Goal: Information Seeking & Learning: Find contact information

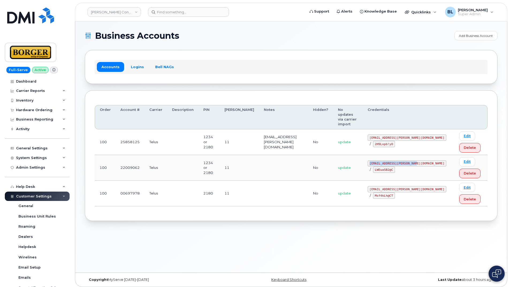
drag, startPoint x: 374, startPoint y: 155, endPoint x: 423, endPoint y: 154, distance: 48.4
click at [423, 155] on td "[EMAIL_ADDRESS][PERSON_NAME][DOMAIN_NAME] / LWEuaSB2@C" at bounding box center [409, 168] width 92 height 26
copy code "[EMAIL_ADDRESS][PERSON_NAME][DOMAIN_NAME]"
drag, startPoint x: 374, startPoint y: 164, endPoint x: 397, endPoint y: 162, distance: 23.1
click at [397, 162] on td "[EMAIL_ADDRESS][PERSON_NAME][DOMAIN_NAME] / LWEuaSB2@C" at bounding box center [409, 168] width 92 height 26
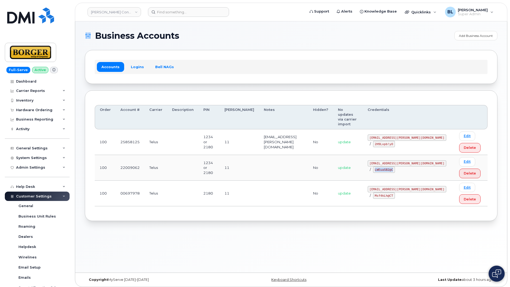
copy code "LWEuaSB2@C"
drag, startPoint x: 376, startPoint y: 184, endPoint x: 408, endPoint y: 185, distance: 31.3
click at [408, 186] on code "[EMAIL_ADDRESS][PERSON_NAME][DOMAIN_NAME]" at bounding box center [407, 189] width 79 height 6
copy code "[EMAIL_ADDRESS][PERSON_NAME][DOMAIN_NAME]"
drag, startPoint x: 414, startPoint y: 185, endPoint x: 437, endPoint y: 185, distance: 23.5
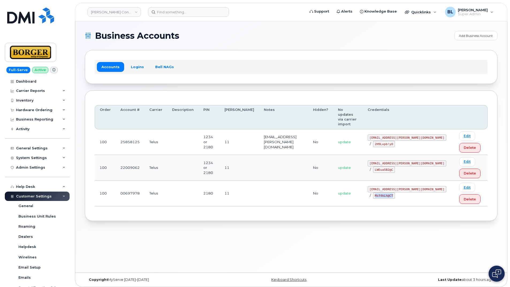
click at [437, 186] on div "[EMAIL_ADDRESS][PERSON_NAME][DOMAIN_NAME] / Msf4kLh@CT" at bounding box center [409, 192] width 82 height 13
copy code "Msf4kLh@CT"
drag, startPoint x: 375, startPoint y: 131, endPoint x: 413, endPoint y: 133, distance: 37.5
click at [413, 135] on code "[EMAIL_ADDRESS][PERSON_NAME][DOMAIN_NAME]" at bounding box center [407, 138] width 79 height 6
copy code "[EMAIL_ADDRESS][PERSON_NAME][DOMAIN_NAME]"
